Goal: Check status: Check status

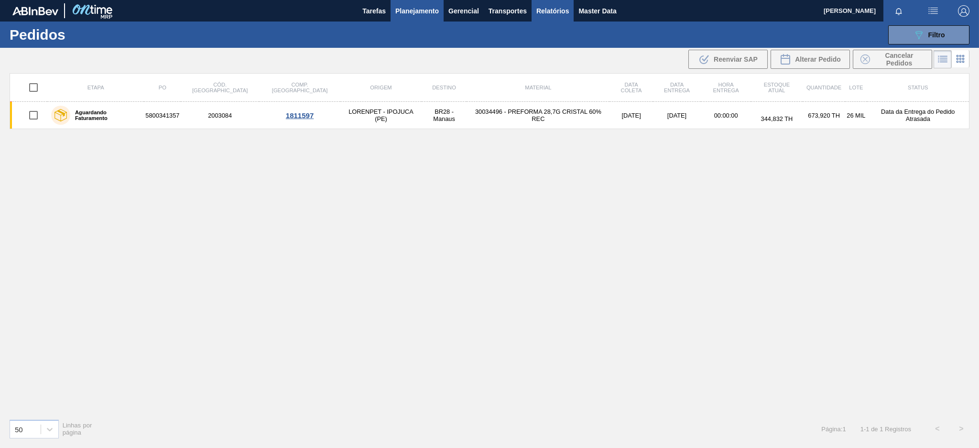
click at [563, 15] on span "Relatórios" at bounding box center [553, 10] width 33 height 11
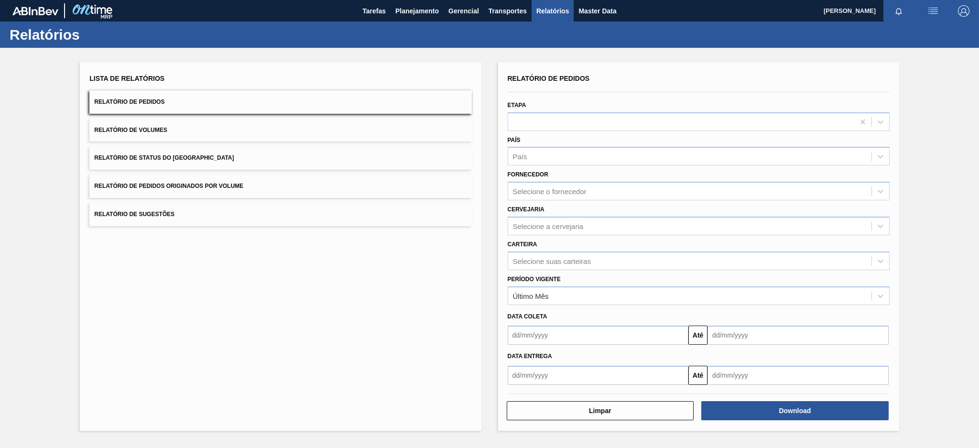
click at [387, 182] on button "Relatório de Pedidos Originados por Volume" at bounding box center [280, 186] width 382 height 23
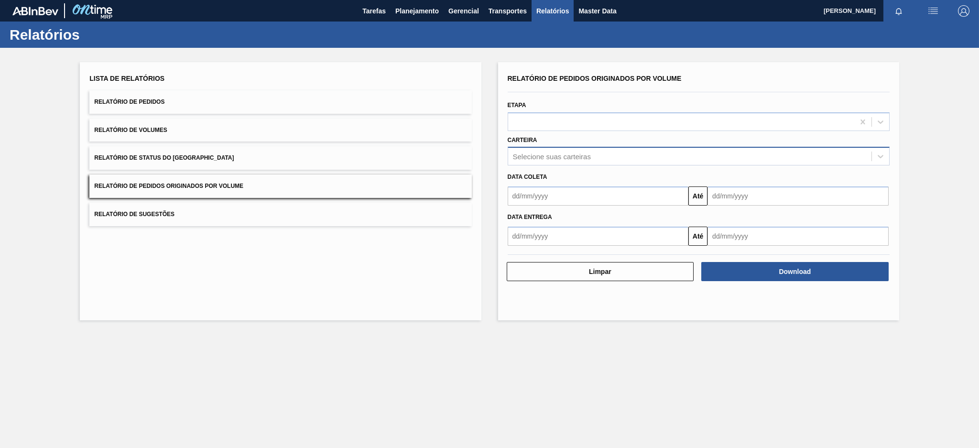
click at [564, 160] on div "Selecione suas carteiras" at bounding box center [689, 157] width 363 height 14
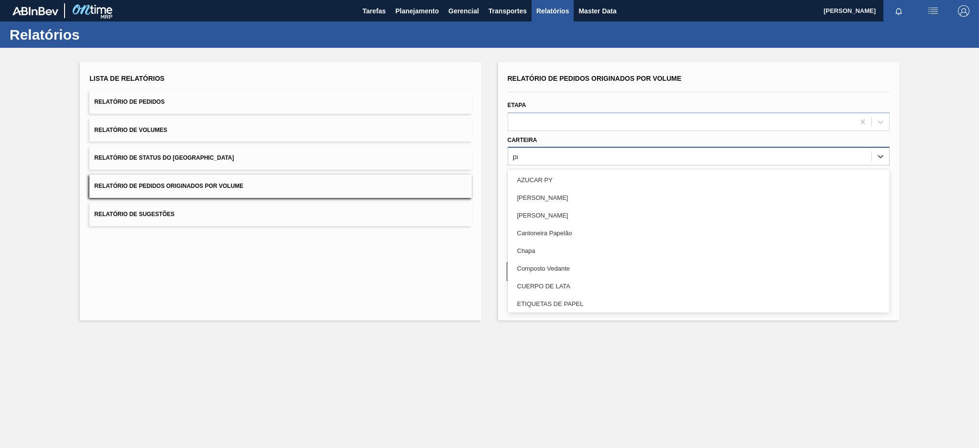
type input "pre"
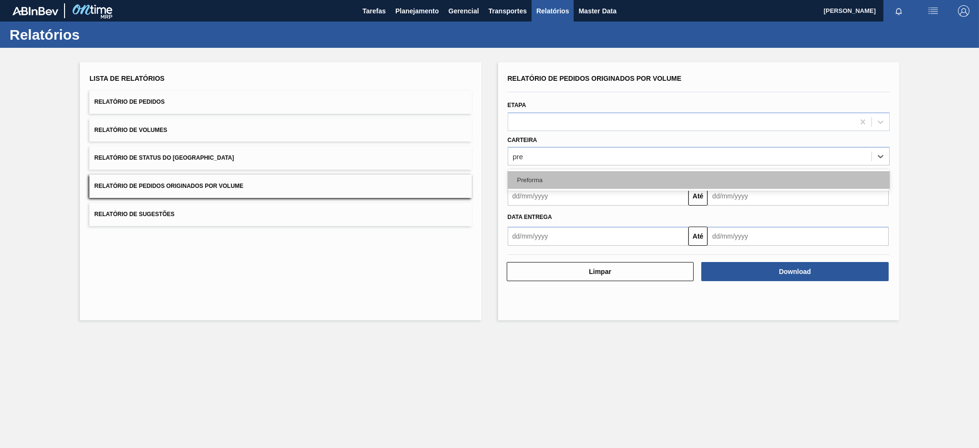
click at [544, 182] on div "Preforma" at bounding box center [699, 180] width 382 height 18
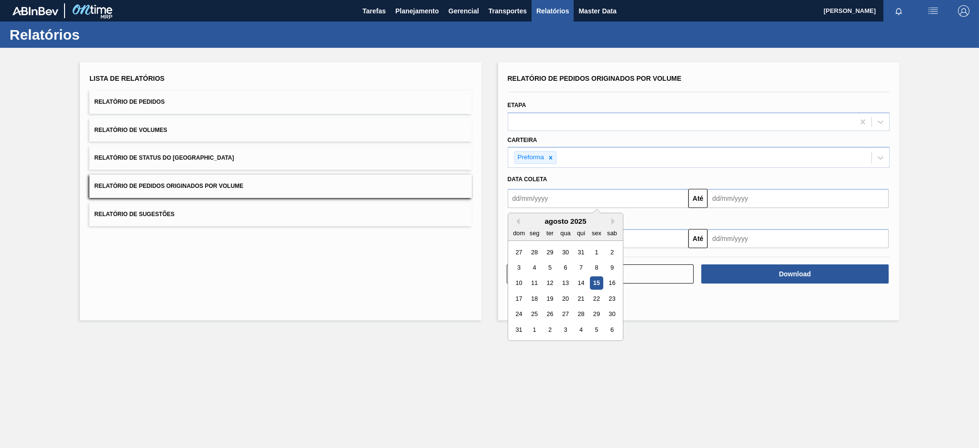
click at [542, 191] on input "text" at bounding box center [598, 198] width 181 height 19
click at [520, 217] on div "agosto 2025" at bounding box center [565, 221] width 115 height 8
click at [515, 220] on button "Previous Month" at bounding box center [516, 221] width 7 height 7
click at [519, 252] on div "29" at bounding box center [519, 252] width 13 height 13
click at [565, 199] on input "29/06/2025" at bounding box center [598, 198] width 181 height 19
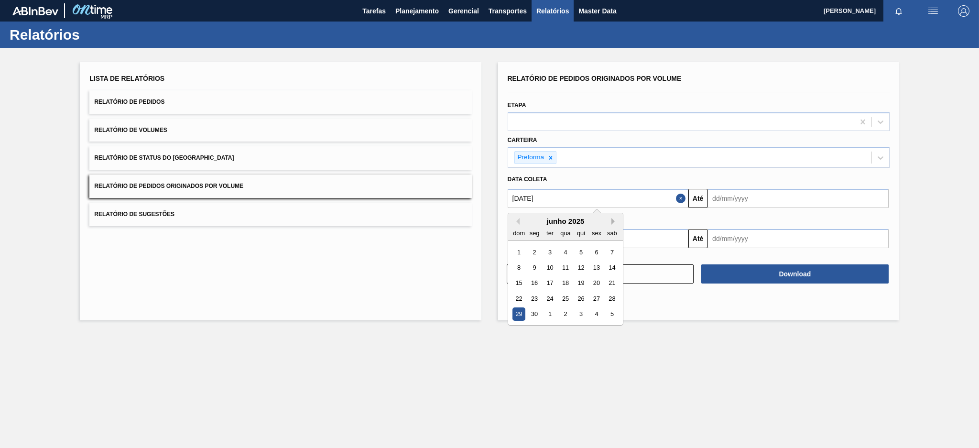
click at [614, 219] on button "Next Month" at bounding box center [615, 221] width 7 height 7
click at [519, 281] on div "13" at bounding box center [519, 283] width 13 height 13
type input "[DATE]"
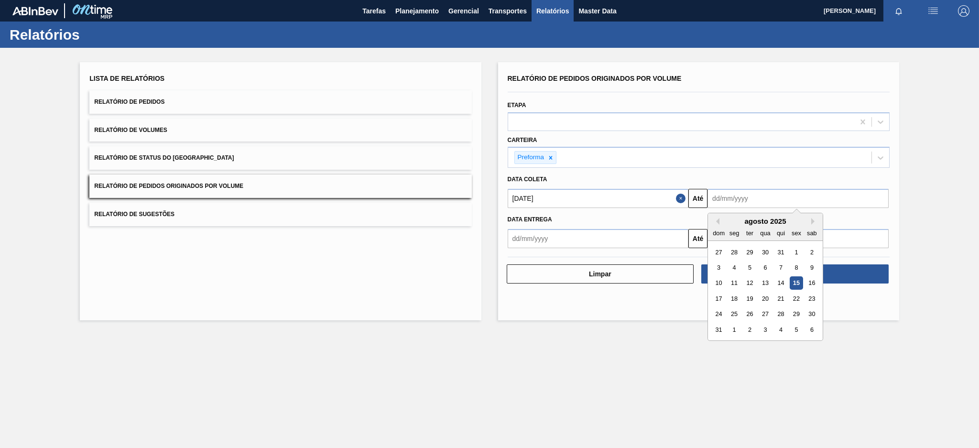
click at [723, 192] on input "text" at bounding box center [798, 198] width 181 height 19
click at [798, 281] on div "15" at bounding box center [796, 283] width 13 height 13
type input "[DATE]"
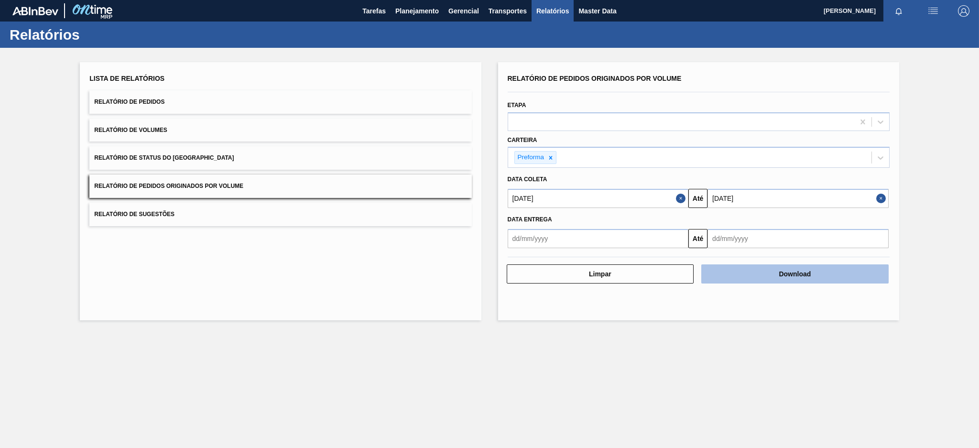
click at [799, 278] on button "Download" at bounding box center [794, 273] width 187 height 19
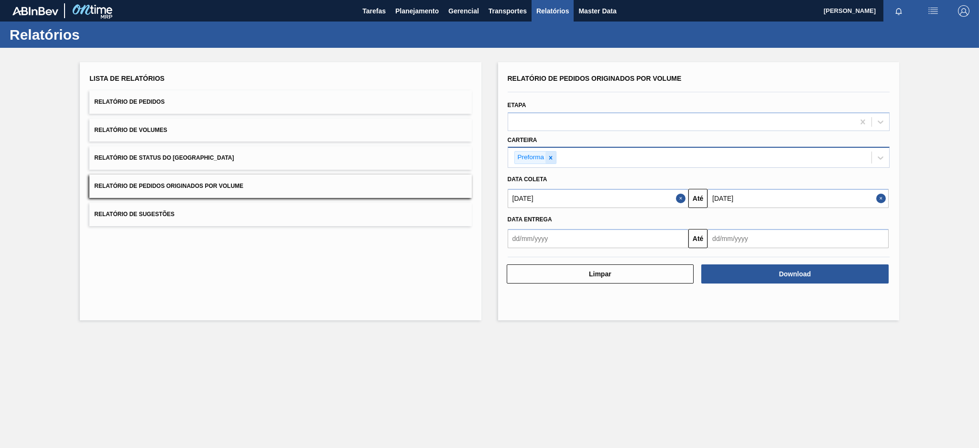
click at [550, 156] on icon at bounding box center [550, 157] width 3 height 3
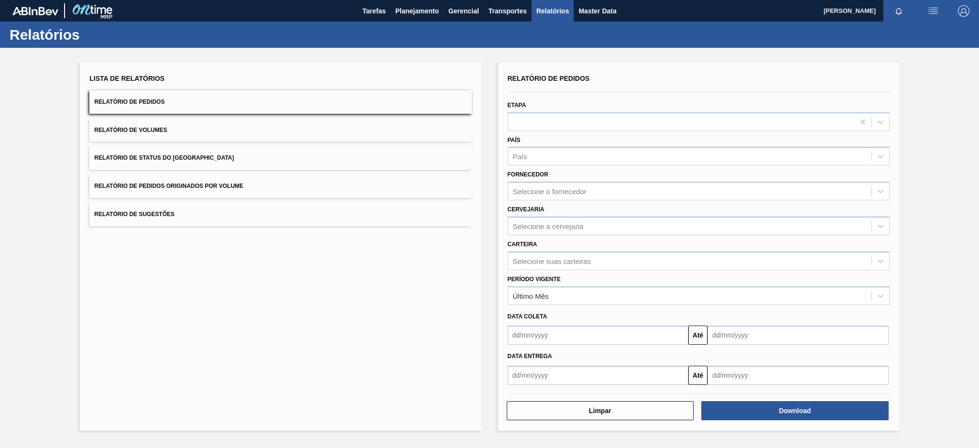
click at [196, 184] on span "Relatório de Pedidos Originados por Volume" at bounding box center [168, 186] width 149 height 7
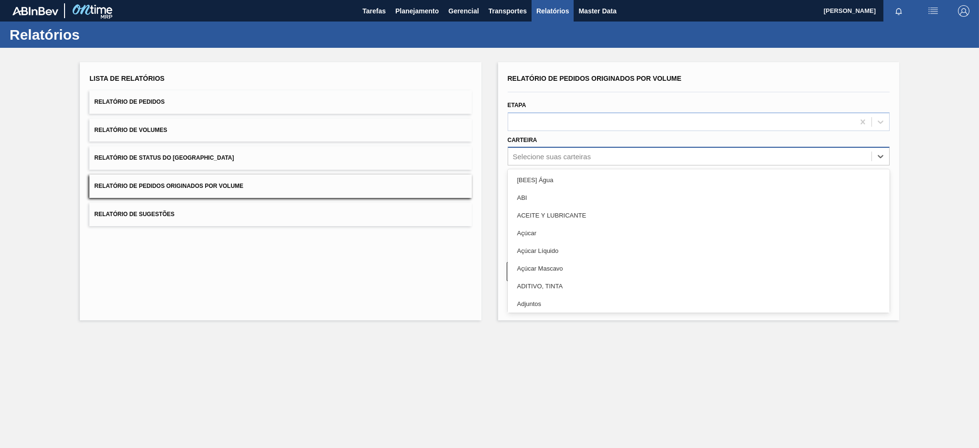
click at [515, 153] on div "Selecione suas carteiras" at bounding box center [552, 157] width 78 height 8
type input "aç"
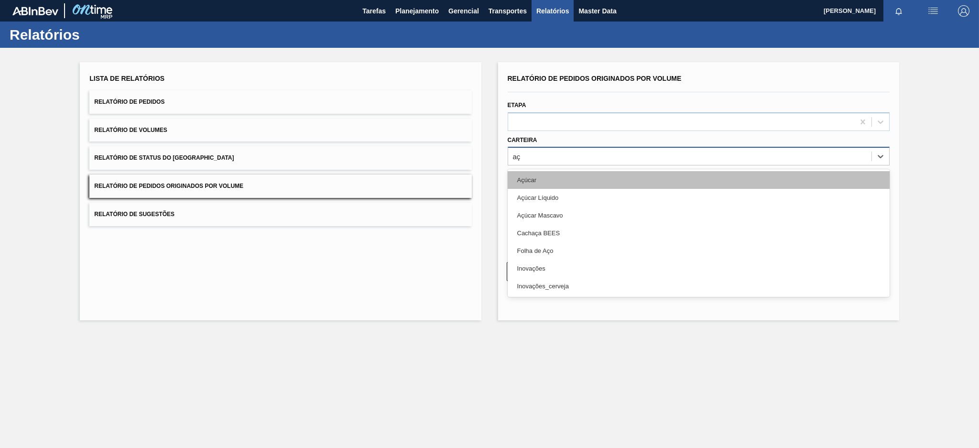
click at [523, 180] on div "Açúcar" at bounding box center [699, 180] width 382 height 18
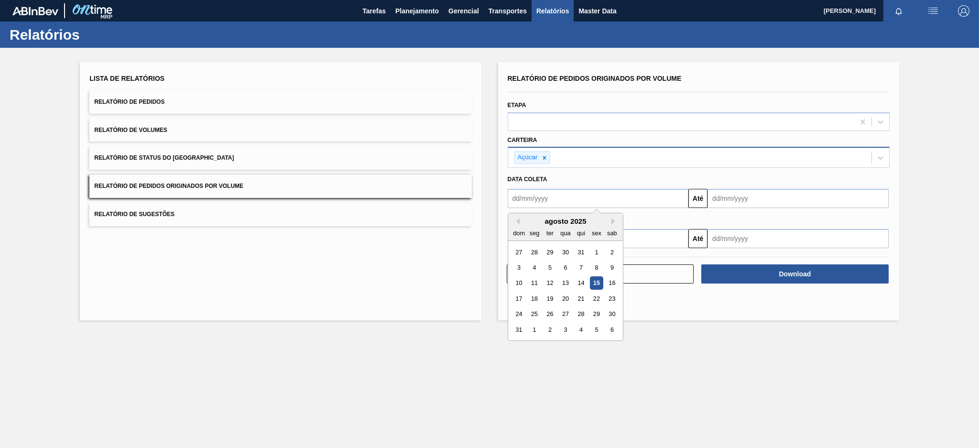
click at [528, 199] on input "text" at bounding box center [598, 198] width 181 height 19
click at [515, 222] on button "Previous Month" at bounding box center [516, 221] width 7 height 7
click at [518, 282] on div "13" at bounding box center [519, 283] width 13 height 13
type input "[DATE]"
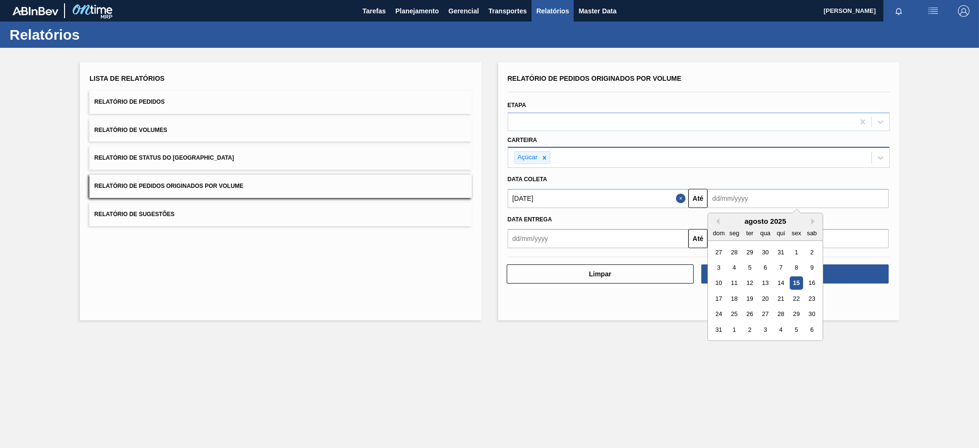
click at [794, 198] on input "text" at bounding box center [798, 198] width 181 height 19
click at [794, 279] on div "15" at bounding box center [796, 283] width 13 height 13
type input "[DATE]"
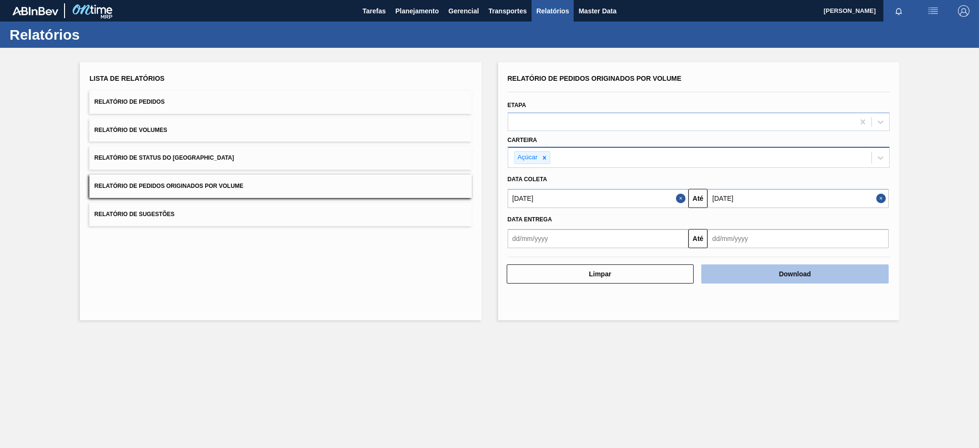
click at [787, 273] on button "Download" at bounding box center [794, 273] width 187 height 19
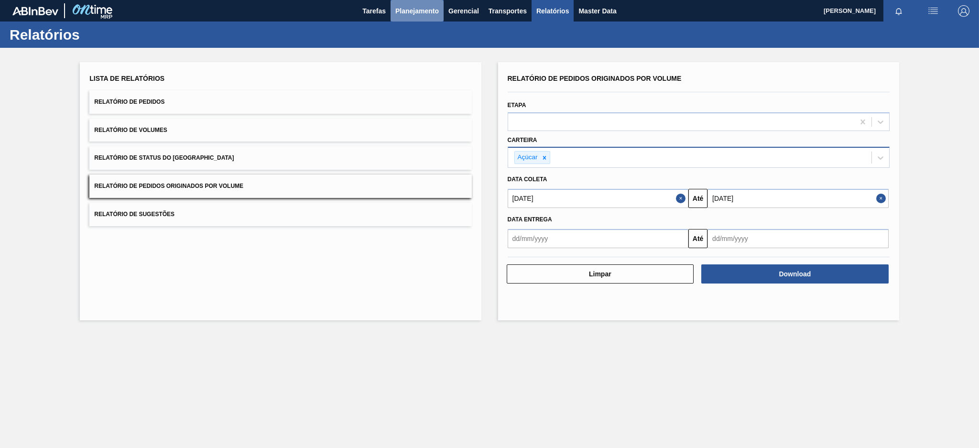
click at [414, 5] on span "Planejamento" at bounding box center [417, 10] width 44 height 11
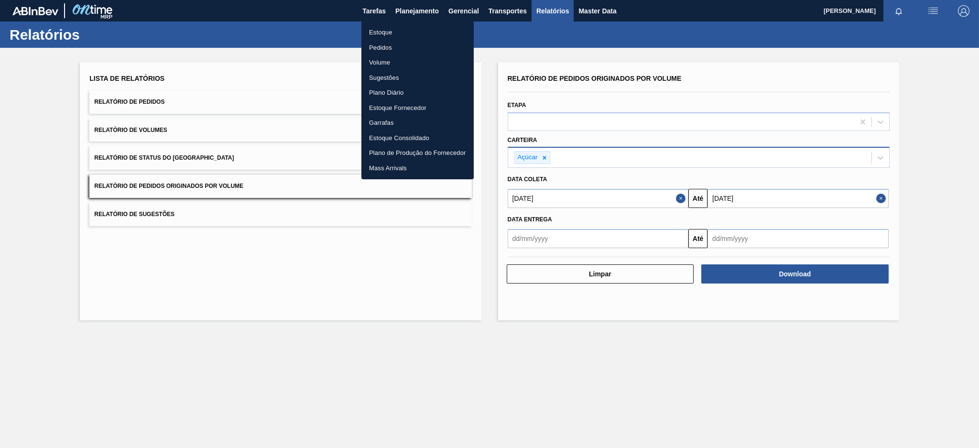
click at [386, 45] on li "Pedidos" at bounding box center [418, 47] width 112 height 15
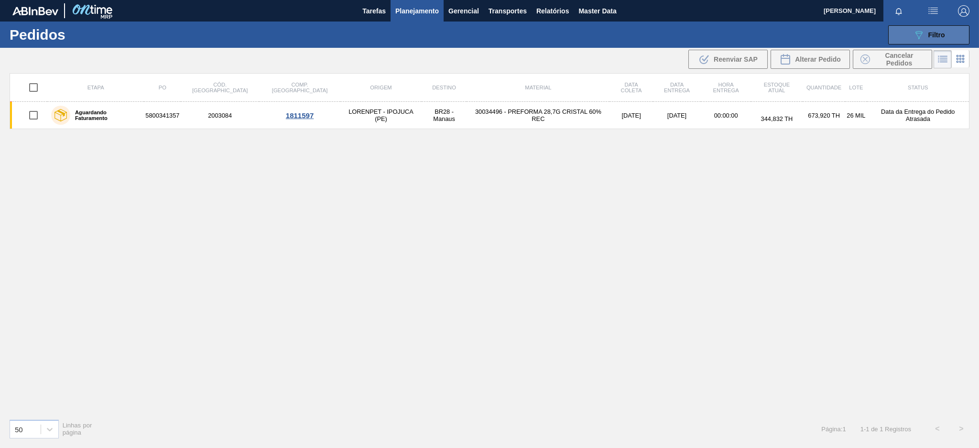
click at [915, 34] on icon "089F7B8B-B2A5-4AFE-B5C0-19BA573D28AC" at bounding box center [918, 34] width 11 height 11
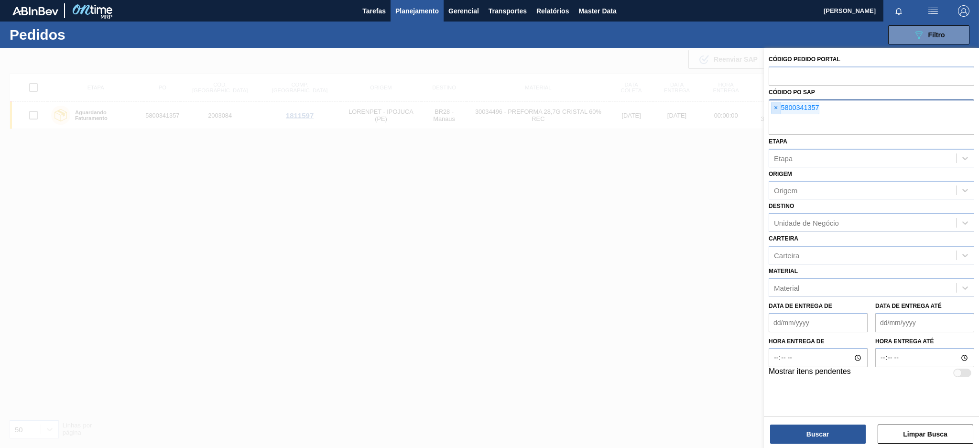
click at [778, 105] on span "×" at bounding box center [776, 107] width 9 height 11
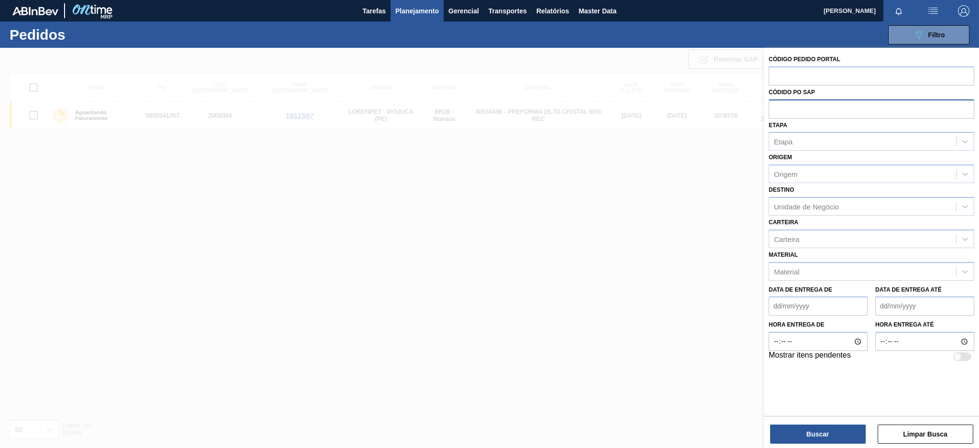
paste input "text"
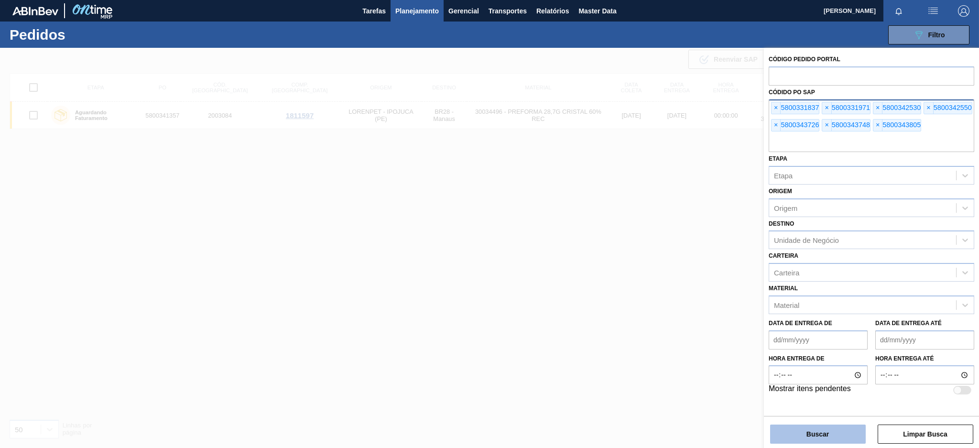
click at [794, 430] on button "Buscar" at bounding box center [818, 434] width 96 height 19
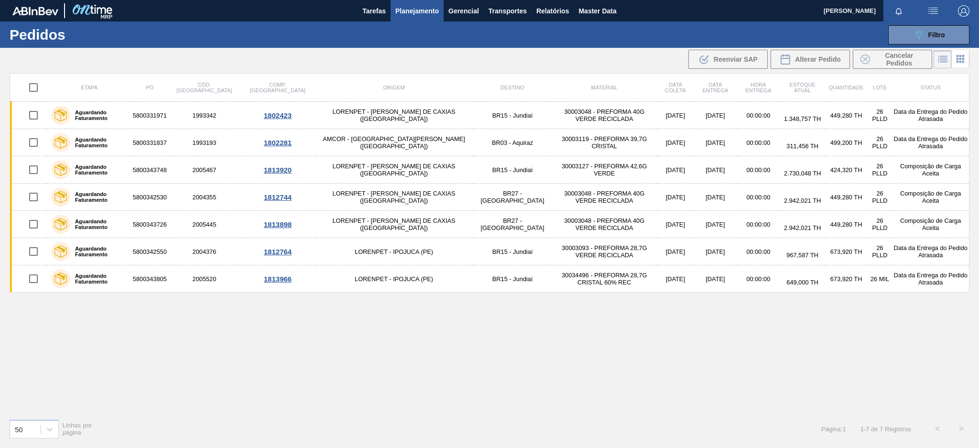
click at [578, 364] on div "Etapa PO Cód. Pedido Comp. Carga Origem Destino Material Data [PERSON_NAME] Dat…" at bounding box center [490, 242] width 960 height 338
click at [899, 36] on button "089F7B8B-B2A5-4AFE-B5C0-19BA573D28AC Filtro" at bounding box center [928, 34] width 81 height 19
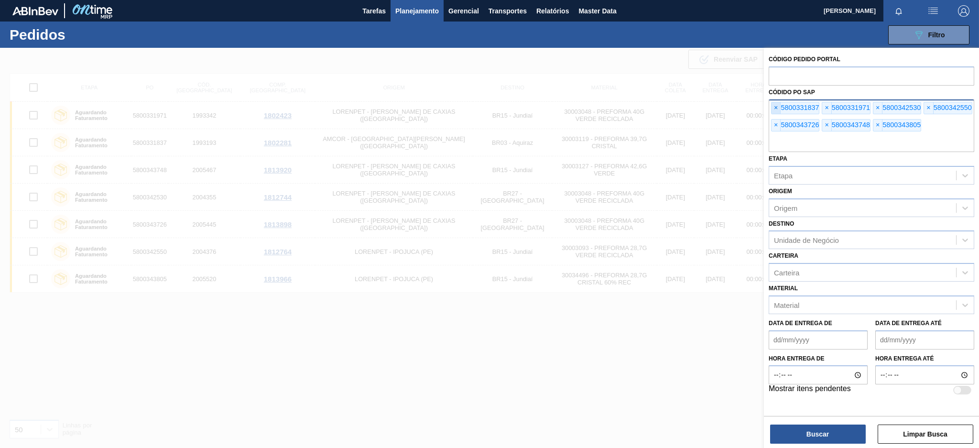
click at [779, 111] on span "×" at bounding box center [776, 107] width 9 height 11
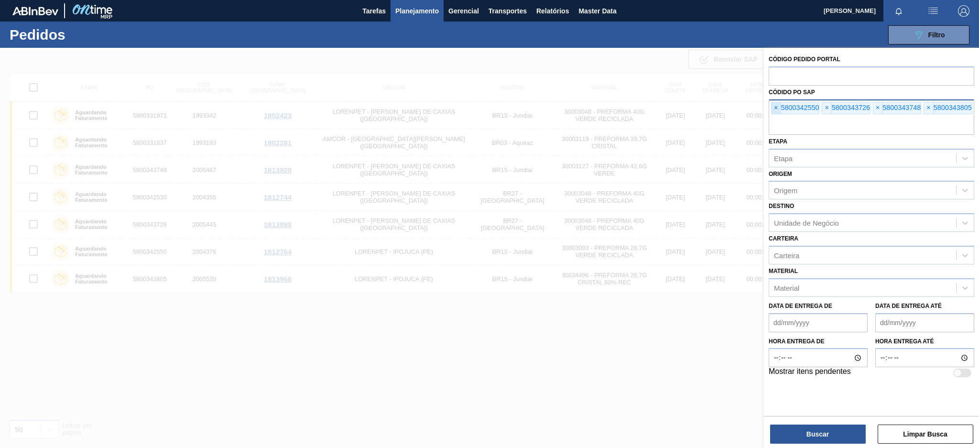
click at [779, 111] on span "×" at bounding box center [776, 107] width 9 height 11
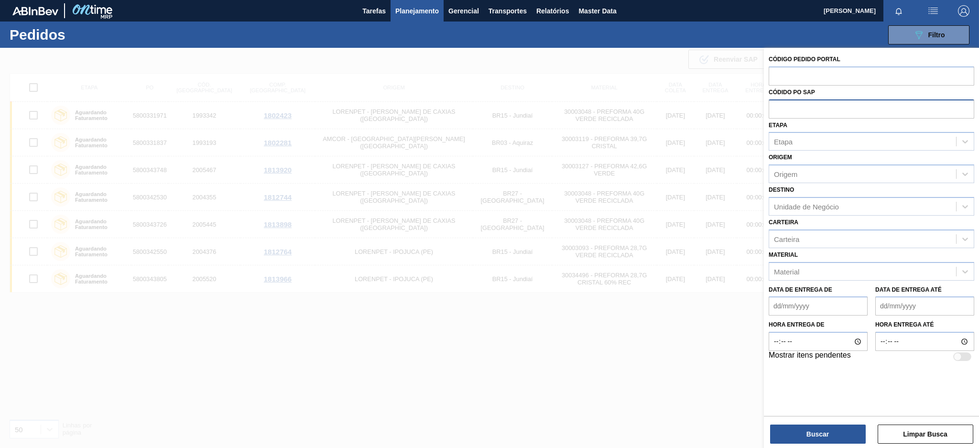
paste input "text"
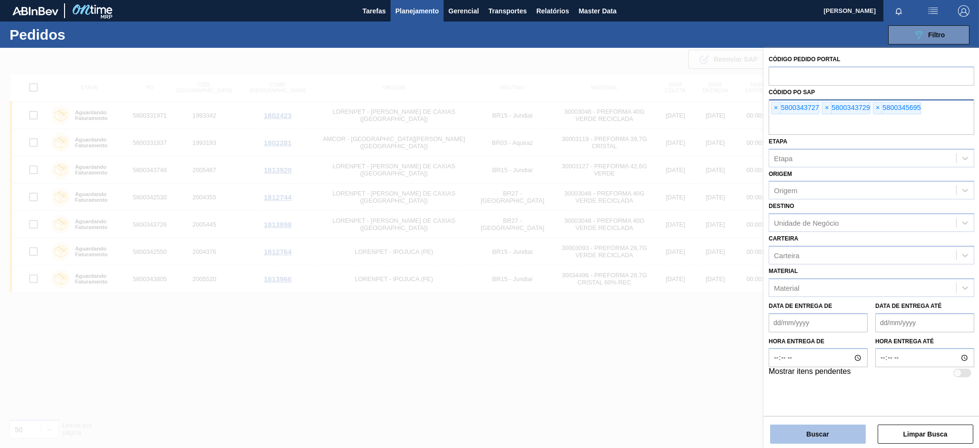
click at [811, 428] on button "Buscar" at bounding box center [818, 434] width 96 height 19
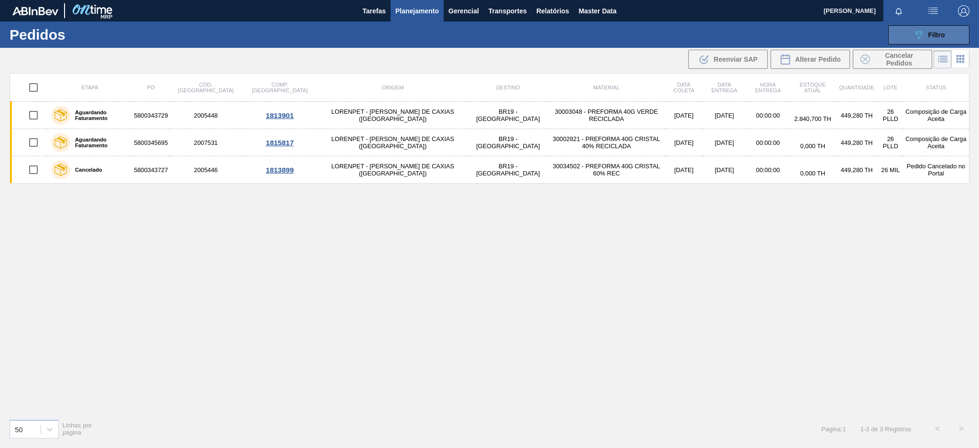
click at [939, 29] on div "089F7B8B-B2A5-4AFE-B5C0-19BA573D28AC Filtro" at bounding box center [929, 34] width 32 height 11
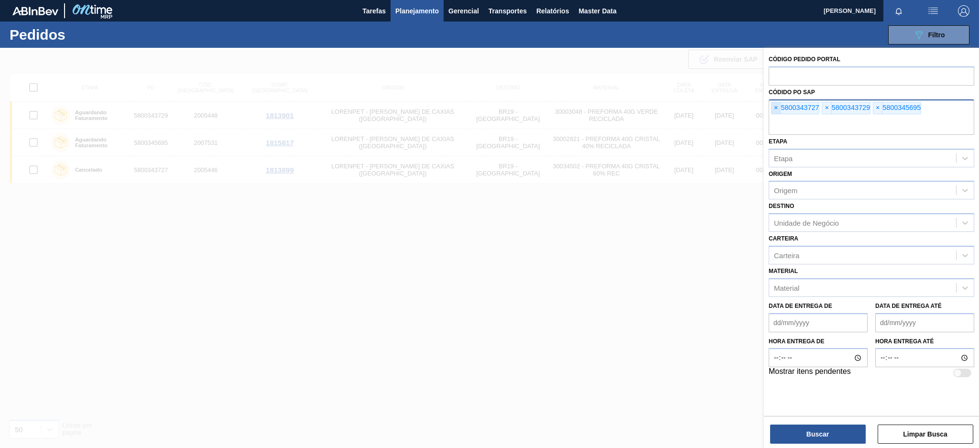
click at [778, 106] on span "×" at bounding box center [776, 107] width 9 height 11
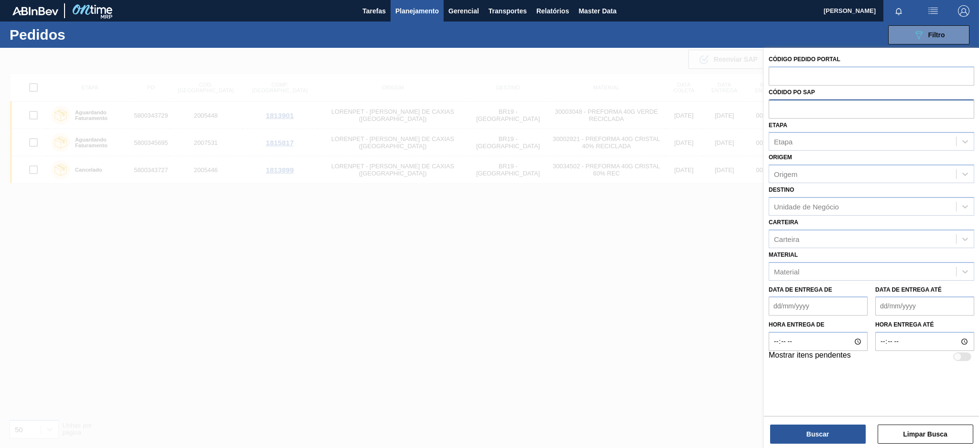
click at [778, 106] on input "text" at bounding box center [872, 108] width 206 height 18
paste input "5800343733"
type input "5800343733"
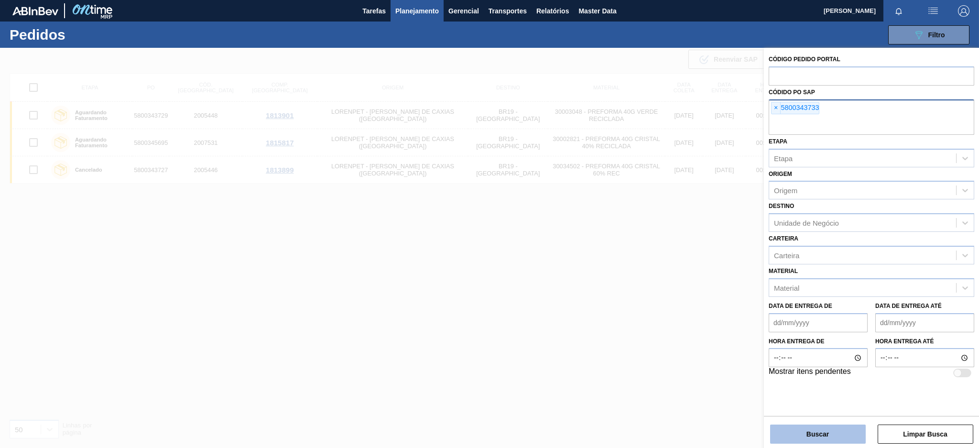
click at [820, 442] on button "Buscar" at bounding box center [818, 434] width 96 height 19
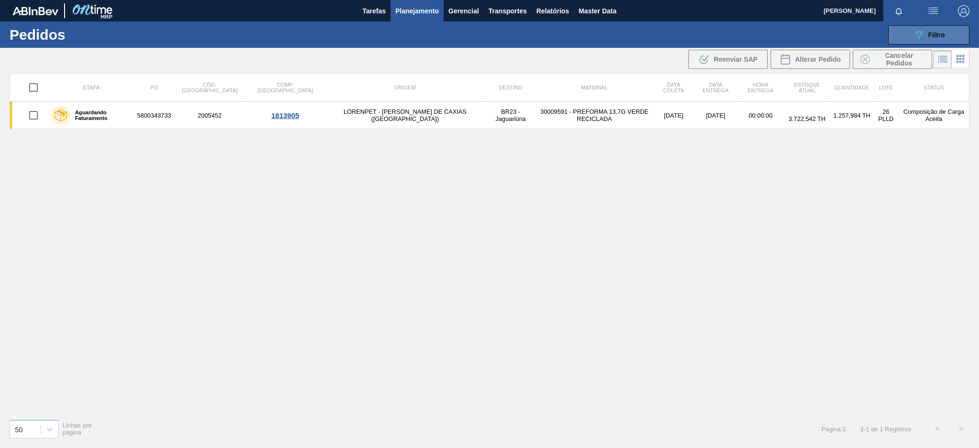
click at [920, 28] on button "089F7B8B-B2A5-4AFE-B5C0-19BA573D28AC Filtro" at bounding box center [928, 34] width 81 height 19
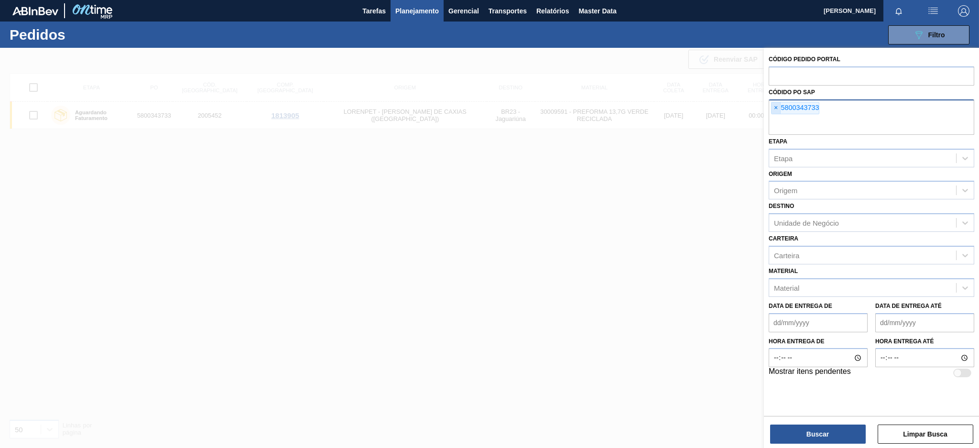
drag, startPoint x: 782, startPoint y: 110, endPoint x: 776, endPoint y: 110, distance: 5.7
click at [776, 110] on div "× 5800343733" at bounding box center [795, 108] width 48 height 12
click at [776, 110] on span "×" at bounding box center [776, 107] width 9 height 11
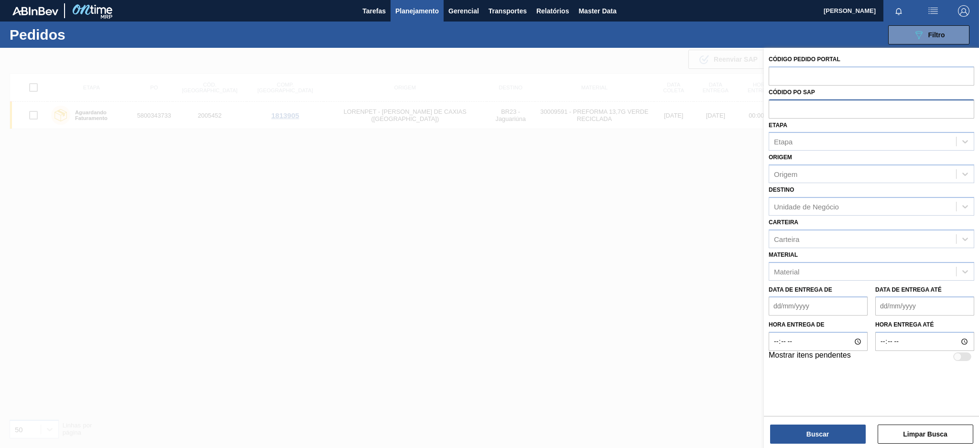
paste input "text"
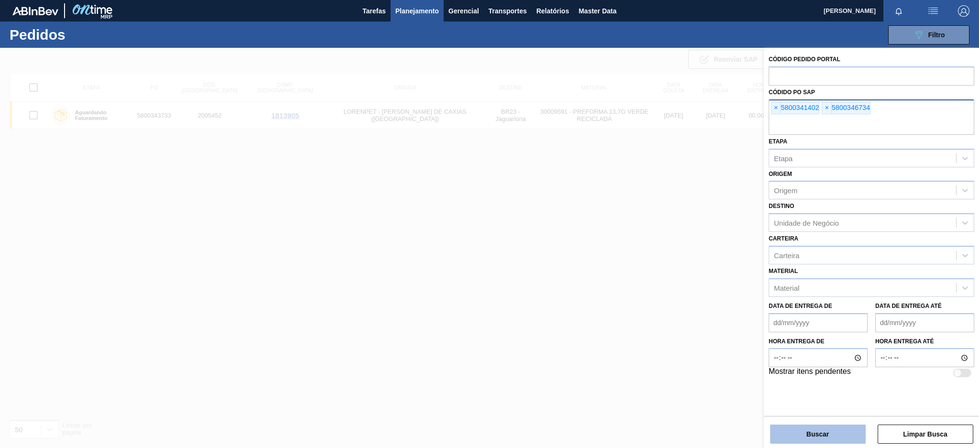
click at [829, 435] on button "Buscar" at bounding box center [818, 434] width 96 height 19
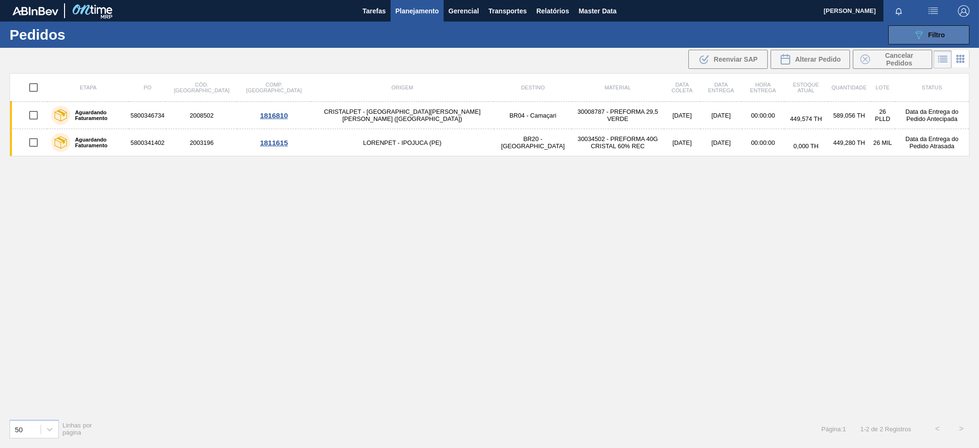
click at [946, 28] on button "089F7B8B-B2A5-4AFE-B5C0-19BA573D28AC Filtro" at bounding box center [928, 34] width 81 height 19
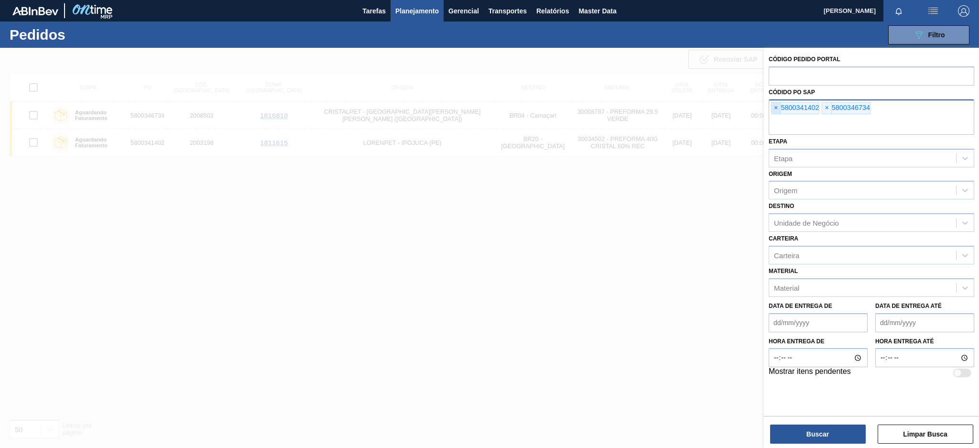
click at [773, 108] on span "×" at bounding box center [776, 107] width 9 height 11
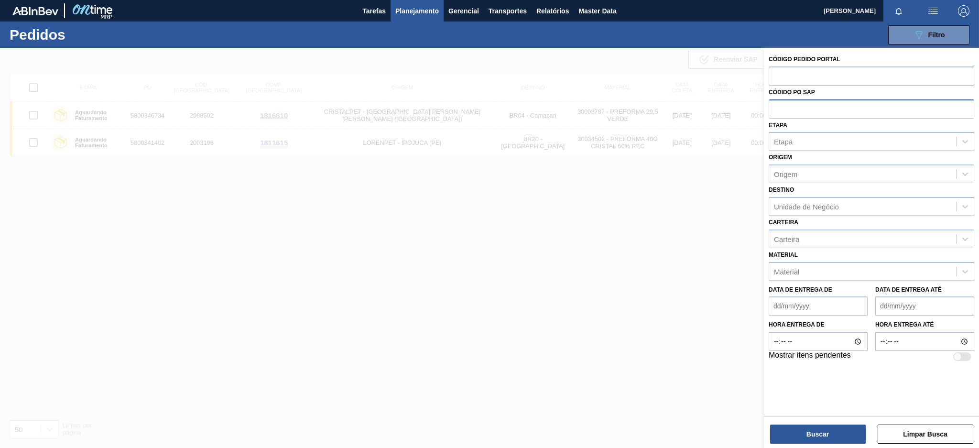
paste input "text"
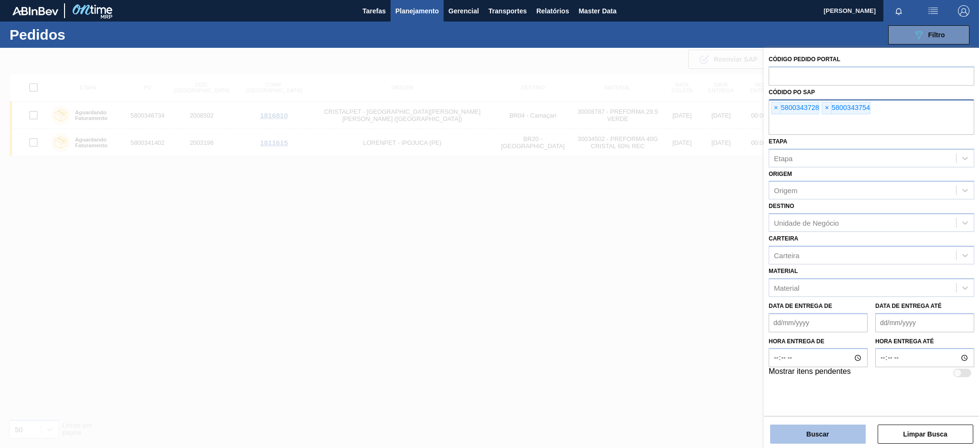
click at [811, 435] on button "Buscar" at bounding box center [818, 434] width 96 height 19
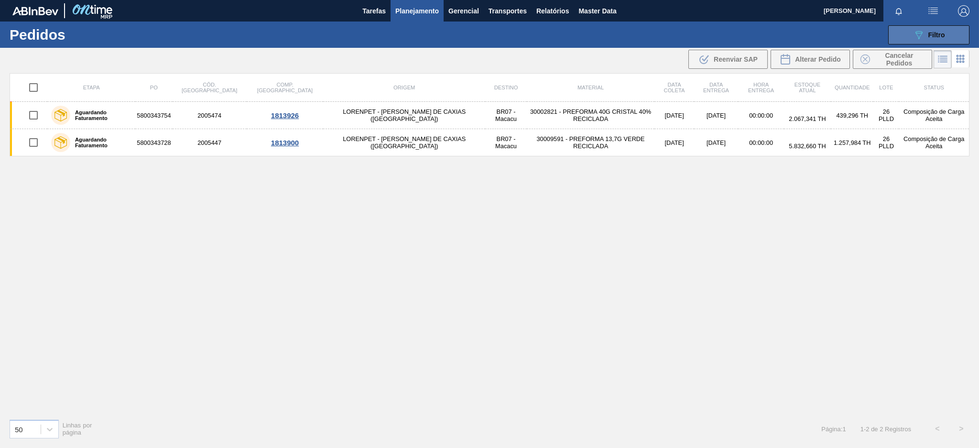
click at [915, 33] on icon "089F7B8B-B2A5-4AFE-B5C0-19BA573D28AC" at bounding box center [918, 34] width 11 height 11
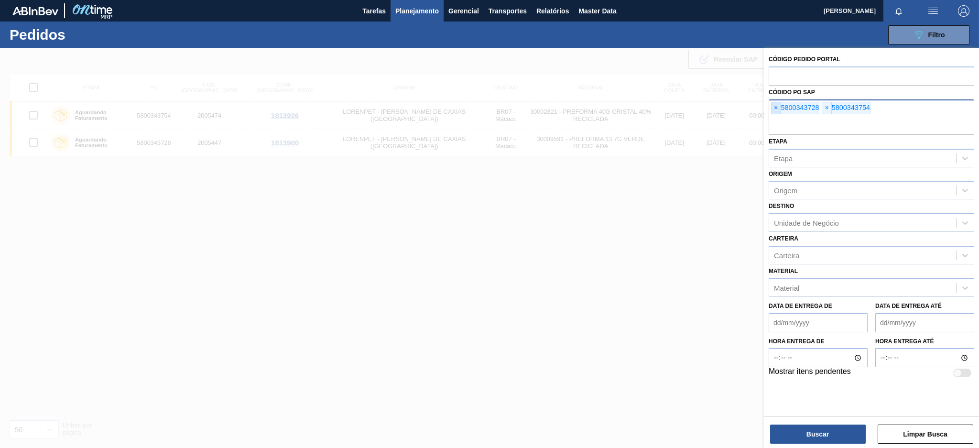
click at [774, 106] on span "×" at bounding box center [776, 107] width 9 height 11
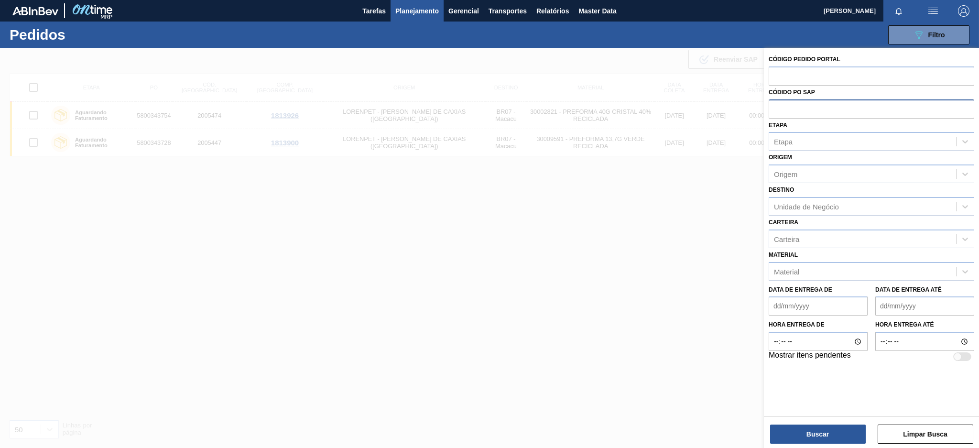
paste input "text"
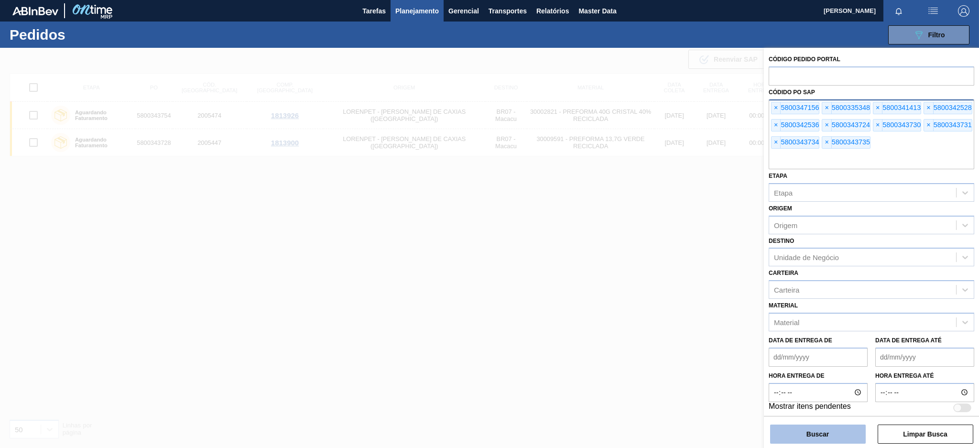
click at [793, 433] on button "Buscar" at bounding box center [818, 434] width 96 height 19
